Goal: Task Accomplishment & Management: Manage account settings

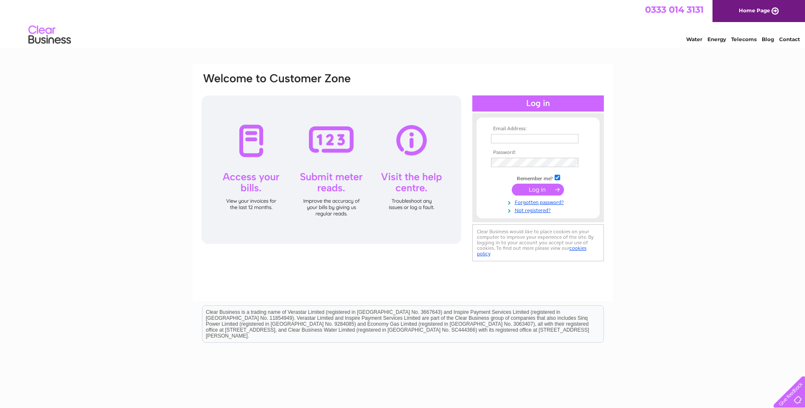
type input "purchase.ledger@ladhar.co.uk"
click at [482, 193] on input "submit" at bounding box center [537, 190] width 52 height 12
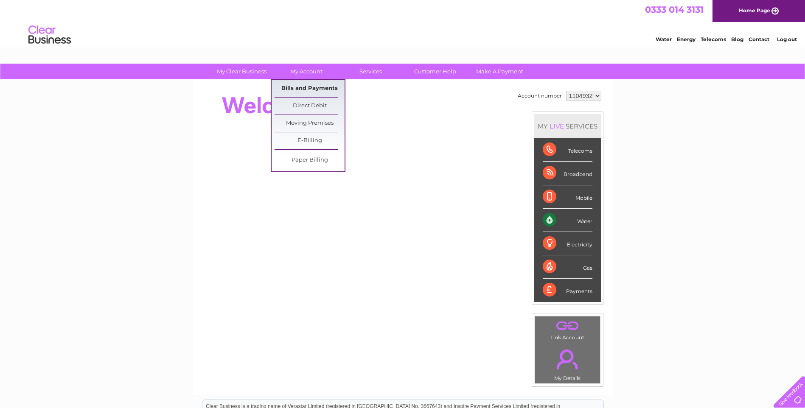
click at [319, 85] on link "Bills and Payments" at bounding box center [309, 88] width 70 height 17
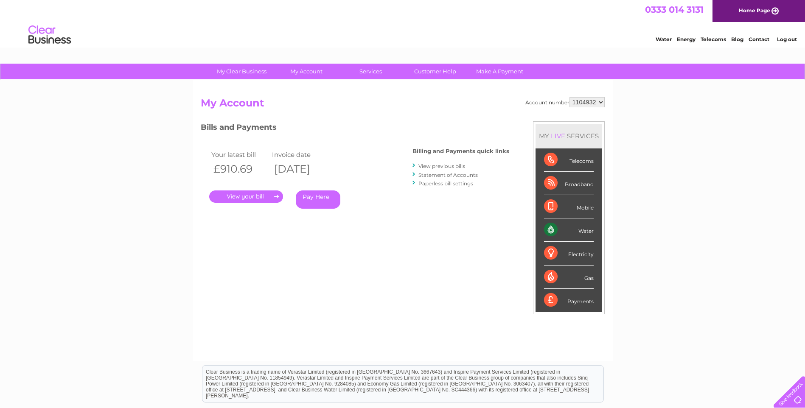
click at [263, 198] on link "." at bounding box center [246, 196] width 74 height 12
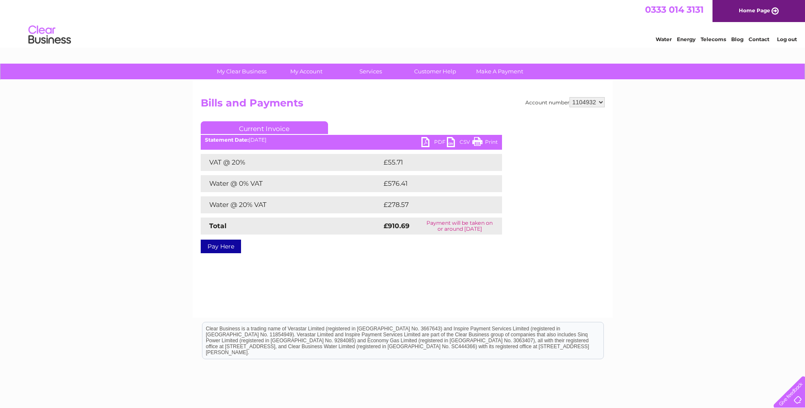
click at [436, 141] on link "PDF" at bounding box center [433, 143] width 25 height 12
